Goal: Find contact information: Find contact information

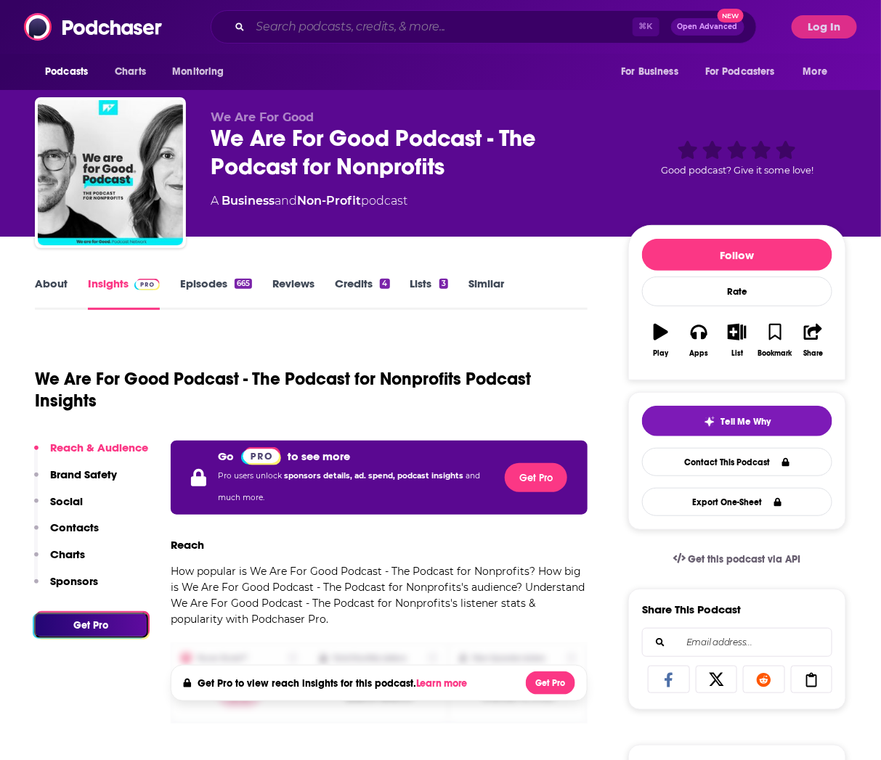
click at [290, 26] on input "Search podcasts, credits, & more..." at bounding box center [442, 26] width 382 height 23
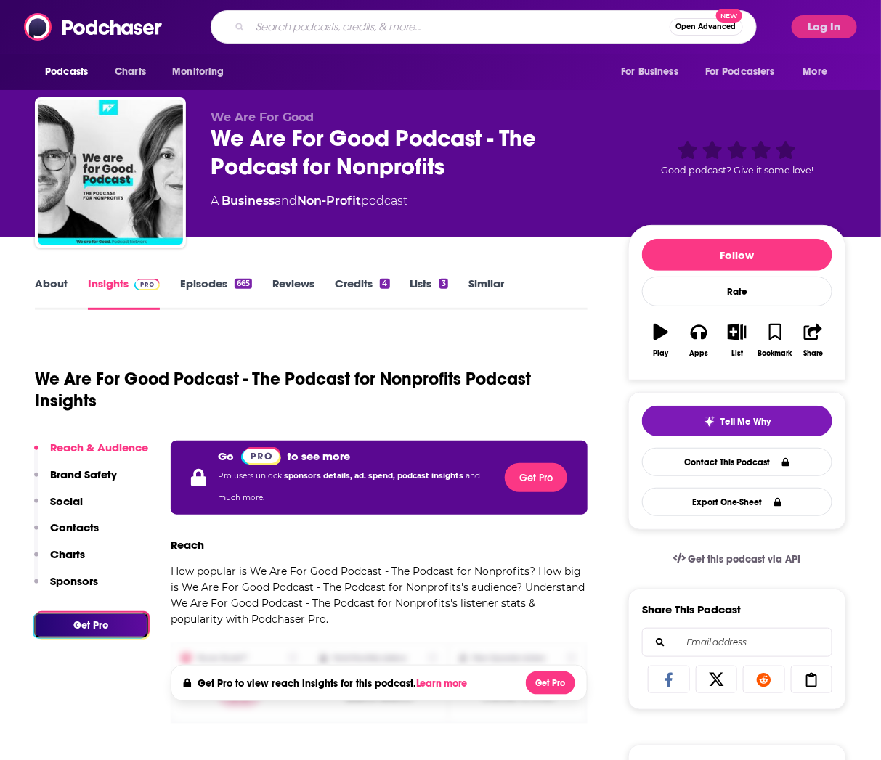
paste input "Tell Me Everything with [PERSON_NAME]"
type input "Tell Me Everything with [PERSON_NAME]"
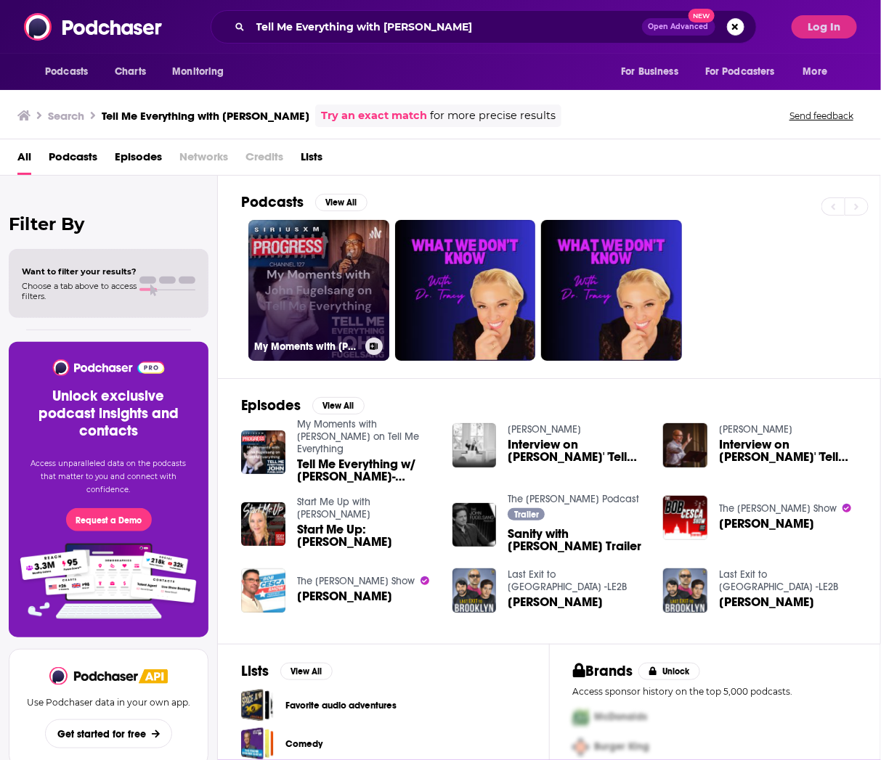
click at [329, 305] on link "My Moments with [PERSON_NAME] on Tell Me Everything" at bounding box center [318, 290] width 141 height 141
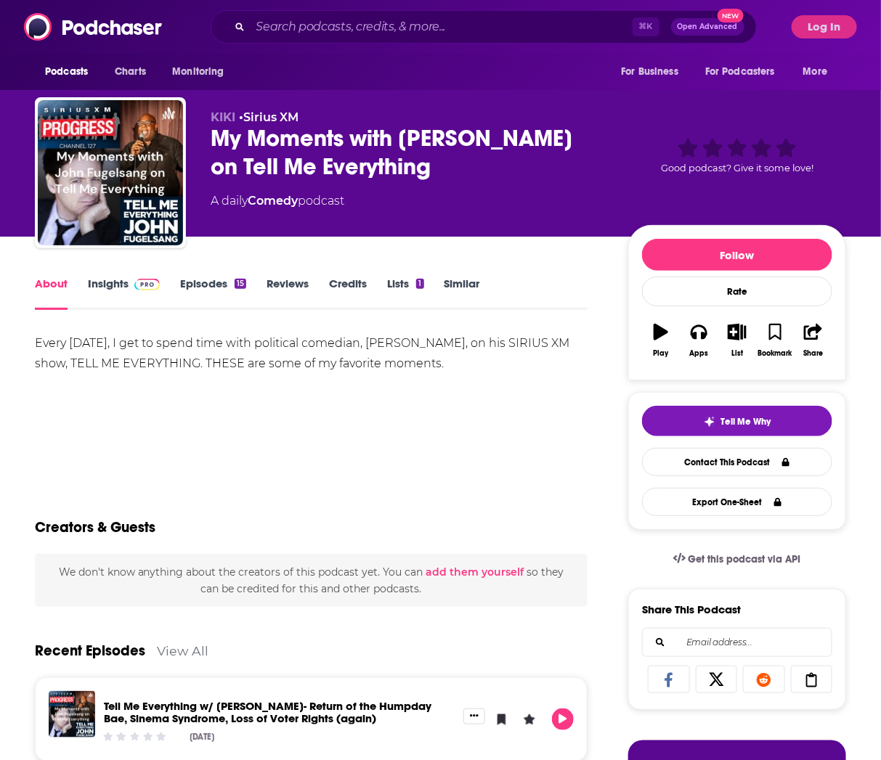
click at [130, 282] on span at bounding box center [144, 284] width 31 height 14
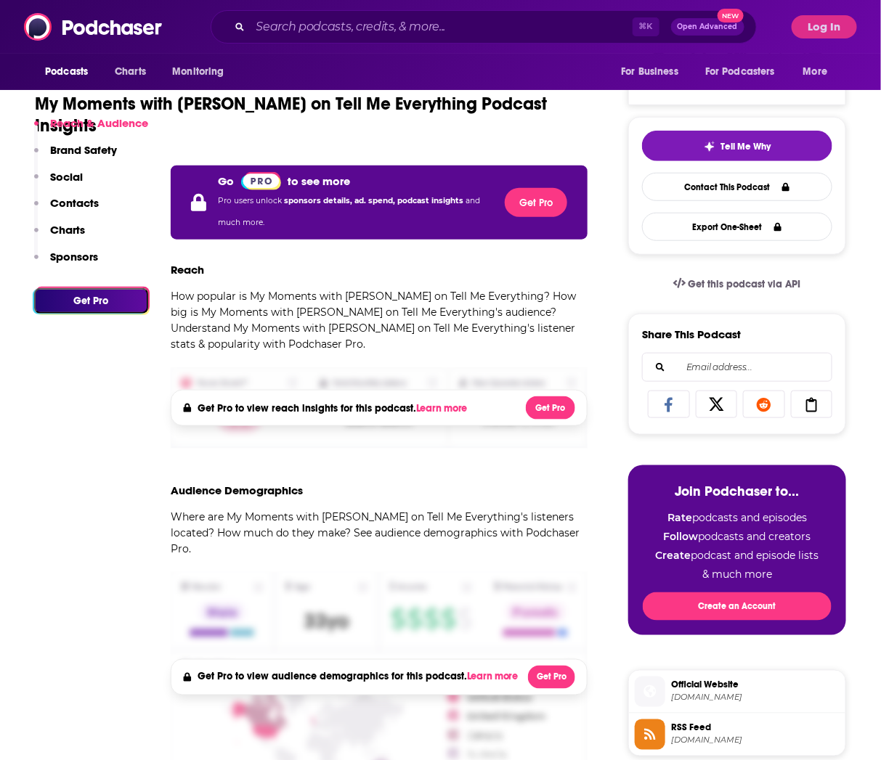
scroll to position [294, 0]
